Goal: Transaction & Acquisition: Download file/media

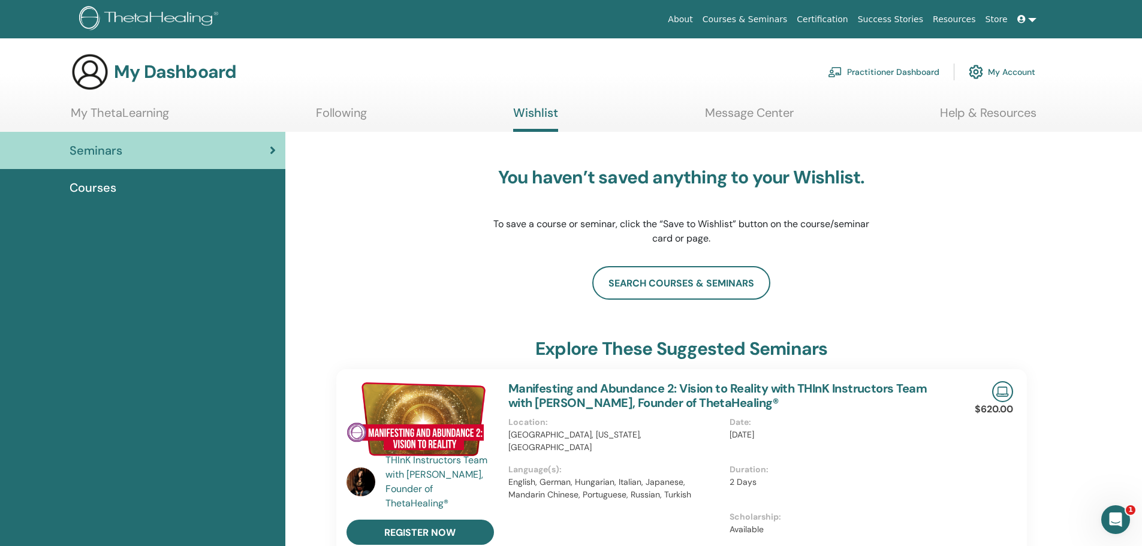
click at [1000, 71] on link "My Account" at bounding box center [1002, 72] width 67 height 26
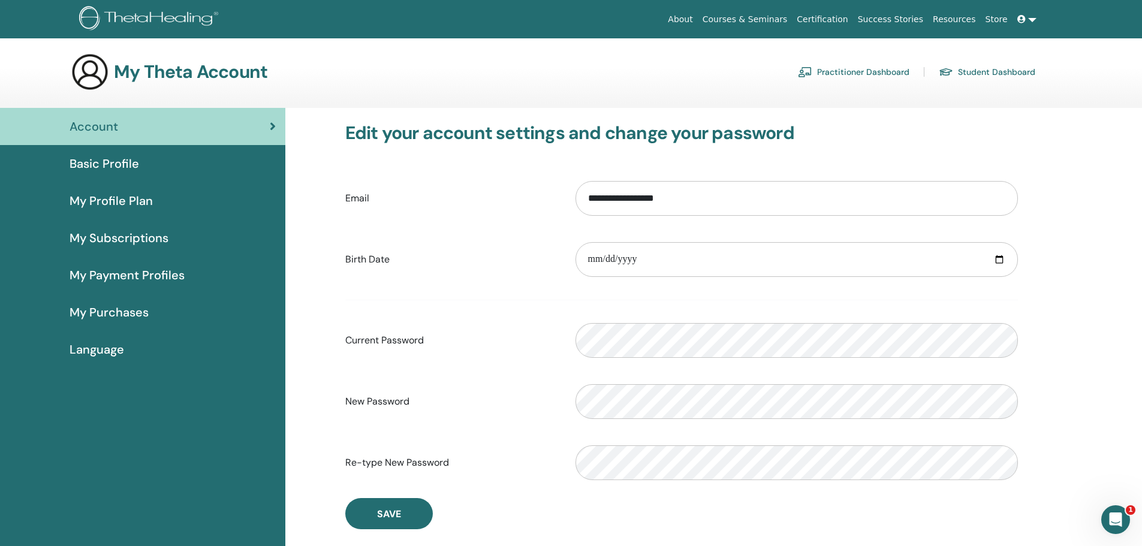
click at [987, 68] on link "Student Dashboard" at bounding box center [987, 71] width 97 height 19
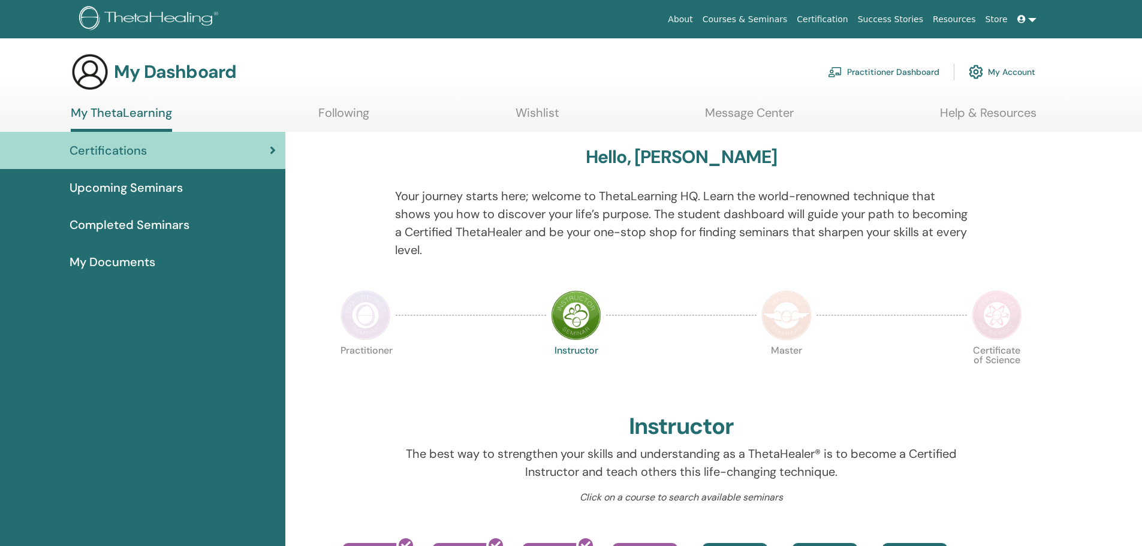
click at [840, 16] on link "Certification" at bounding box center [822, 19] width 61 height 22
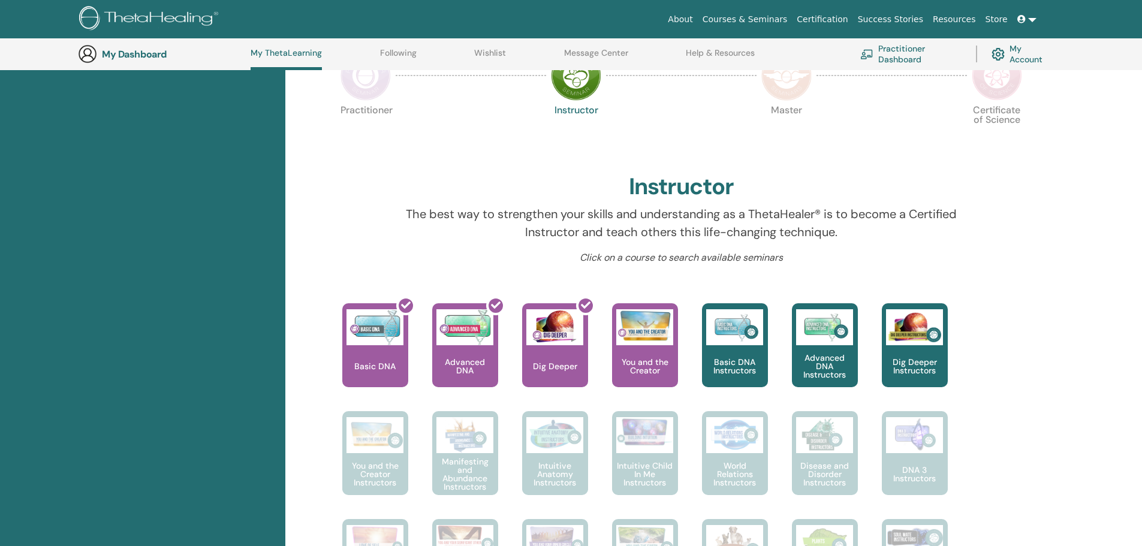
scroll to position [303, 0]
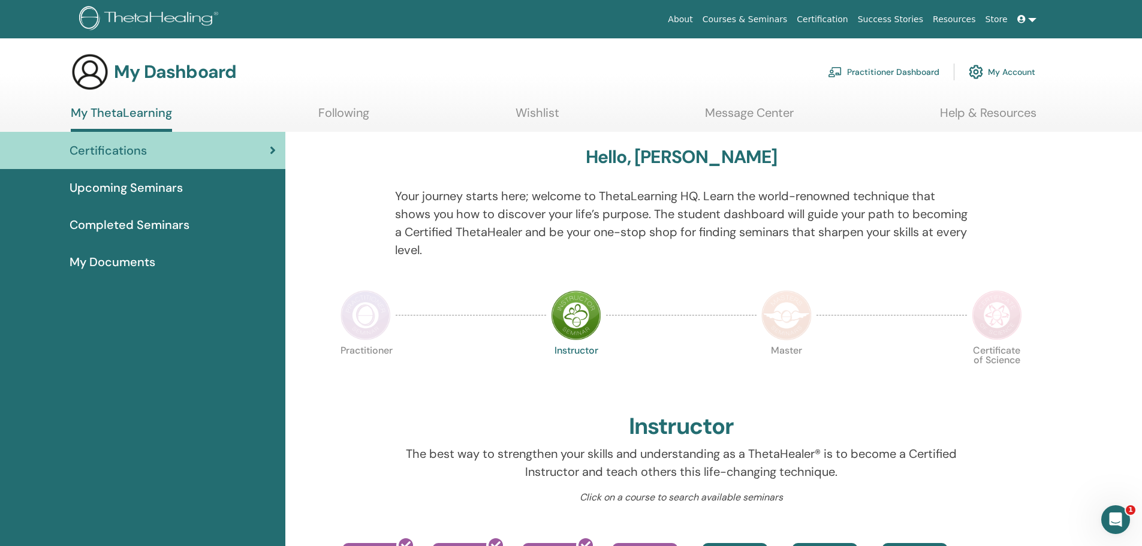
click at [149, 219] on span "Completed Seminars" at bounding box center [130, 225] width 120 height 18
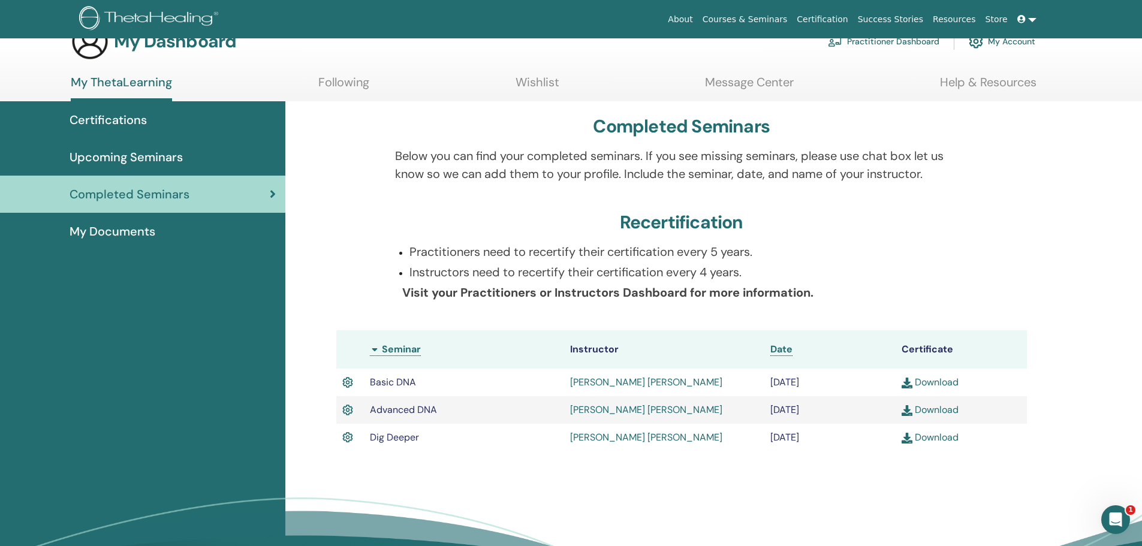
scroll to position [60, 0]
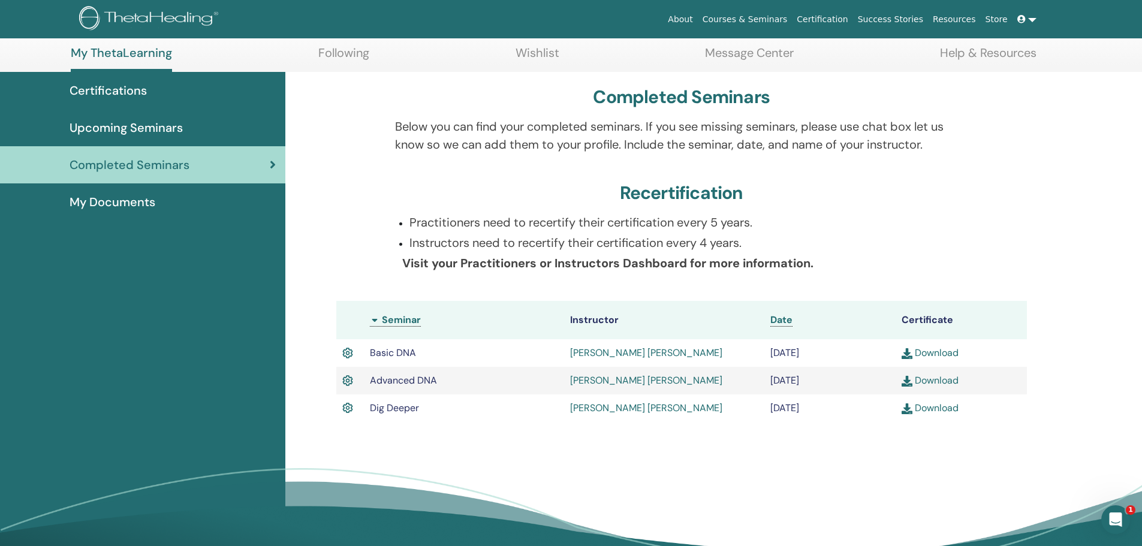
click at [933, 409] on link "Download" at bounding box center [930, 408] width 57 height 13
click at [928, 380] on link "Download" at bounding box center [930, 380] width 57 height 13
click at [932, 351] on link "Download" at bounding box center [930, 353] width 57 height 13
click at [930, 378] on link "Download" at bounding box center [930, 380] width 57 height 13
